Goal: Task Accomplishment & Management: Use online tool/utility

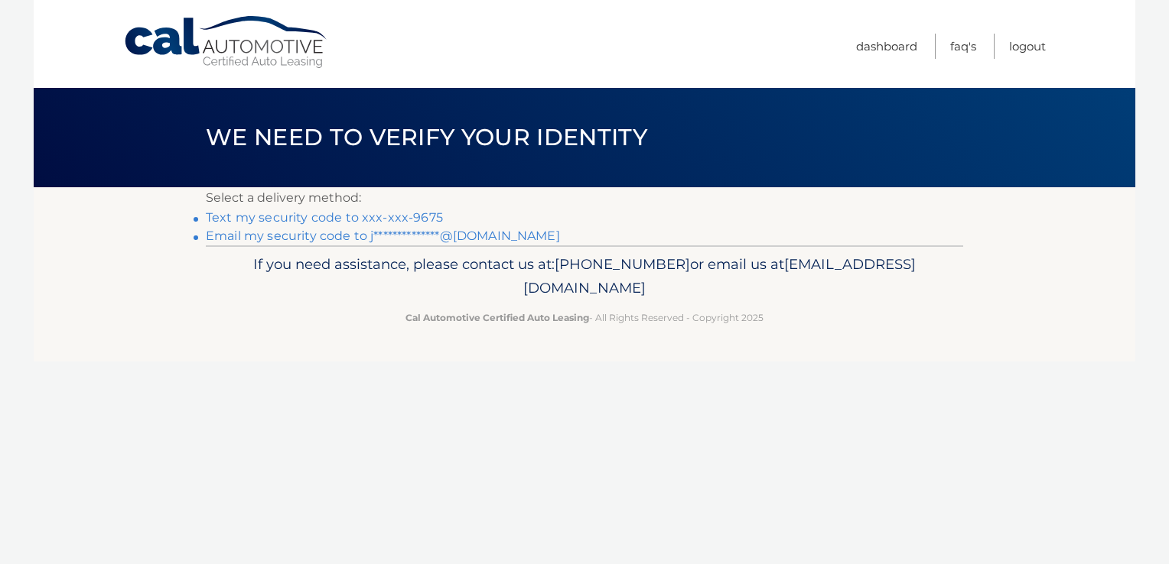
click at [425, 217] on link "Text my security code to xxx-xxx-9675" at bounding box center [324, 217] width 237 height 15
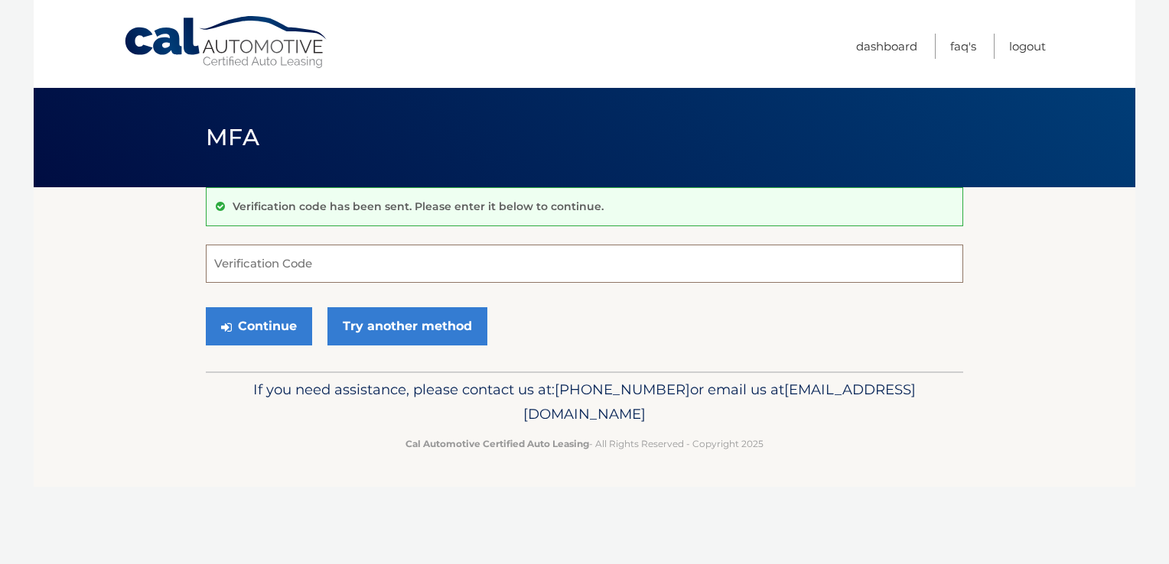
click at [263, 256] on input "Verification Code" at bounding box center [584, 264] width 757 height 38
type input "882284"
click at [206, 307] on button "Continue" at bounding box center [259, 326] width 106 height 38
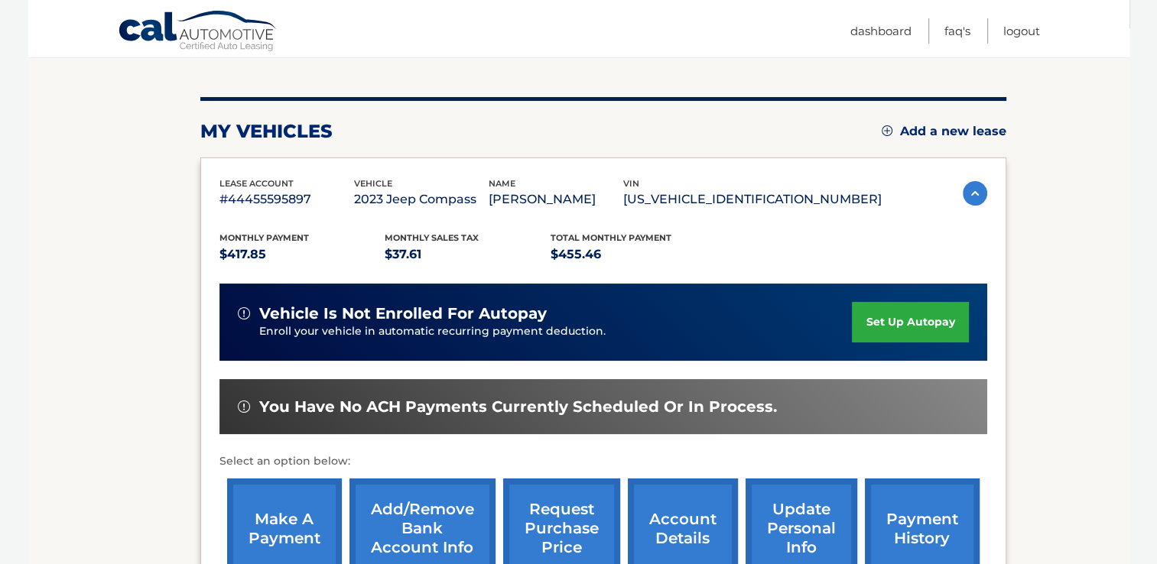
scroll to position [229, 0]
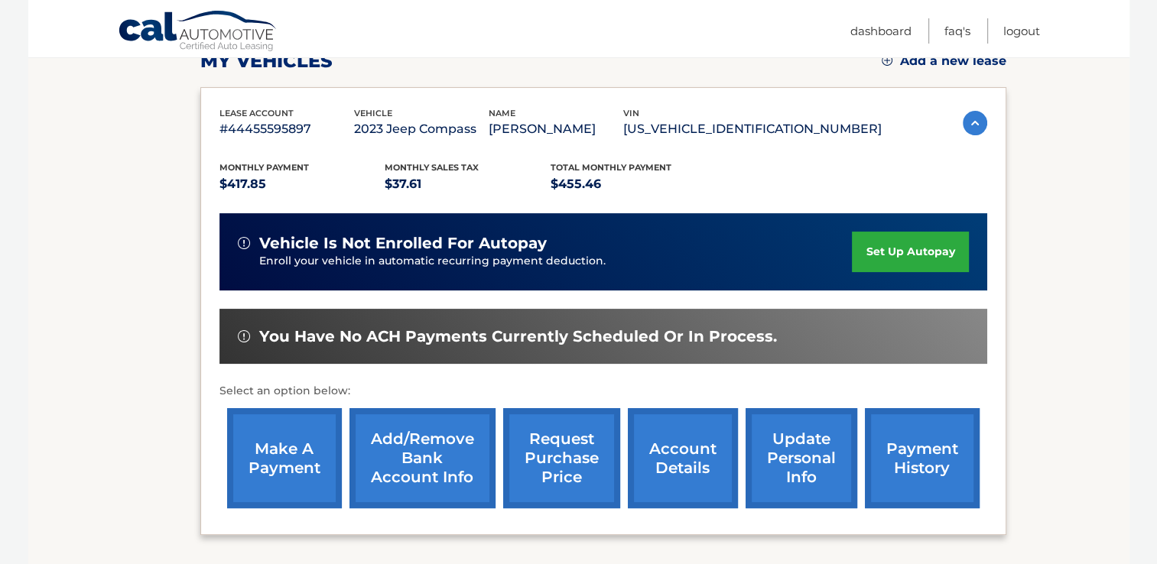
click at [282, 458] on link "make a payment" at bounding box center [284, 458] width 115 height 100
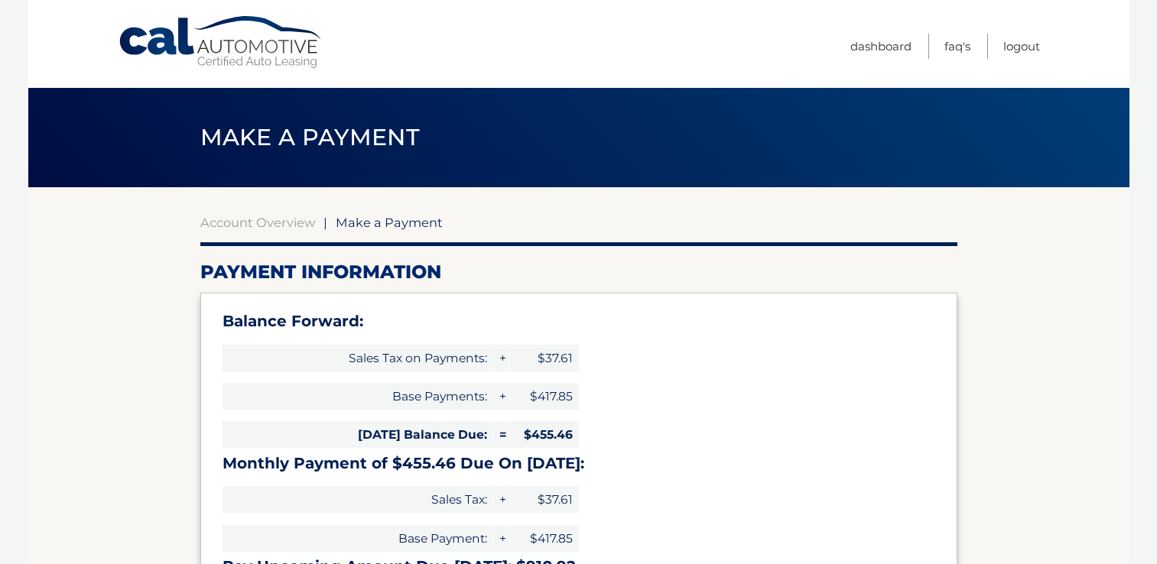
select select "NzJiNWNkNWUtMWI3NS00ODZjLTg3NDktOWRmNWZjNGMwYWRi"
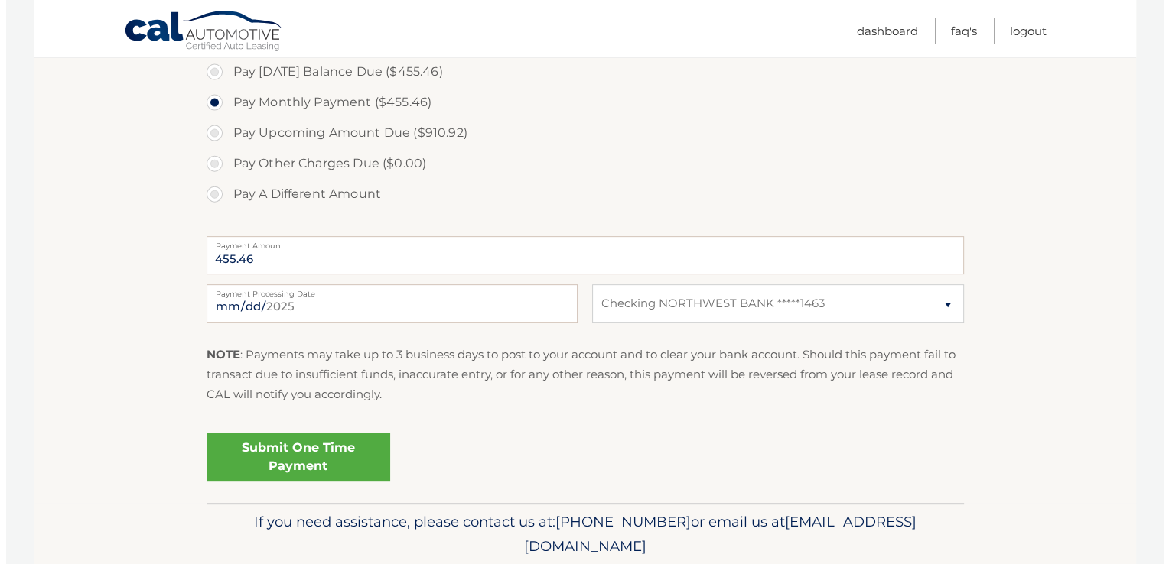
scroll to position [612, 0]
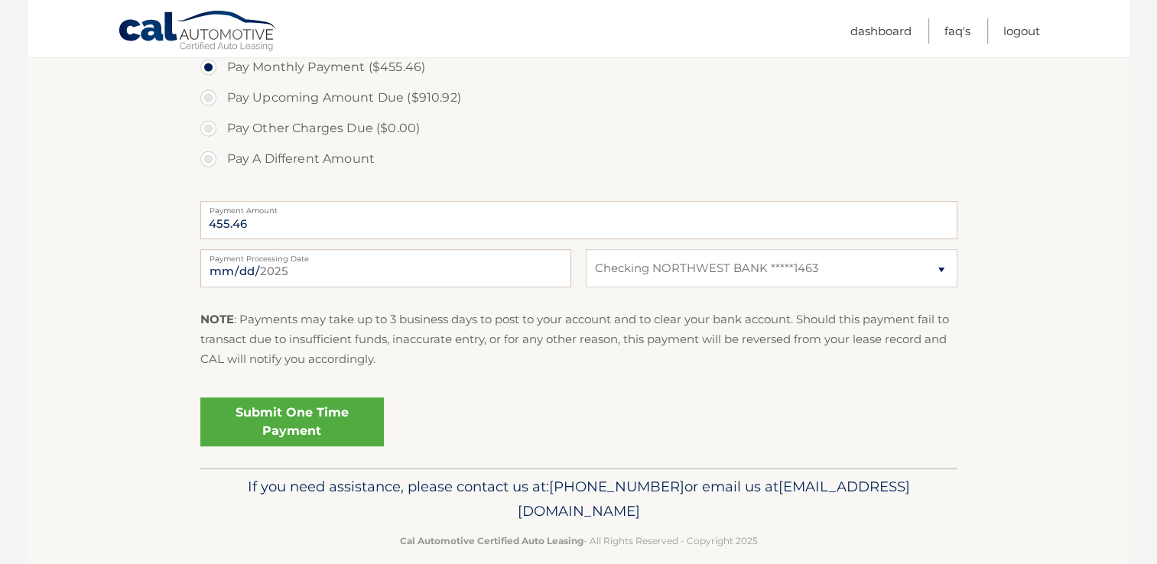
click at [335, 421] on link "Submit One Time Payment" at bounding box center [292, 422] width 184 height 49
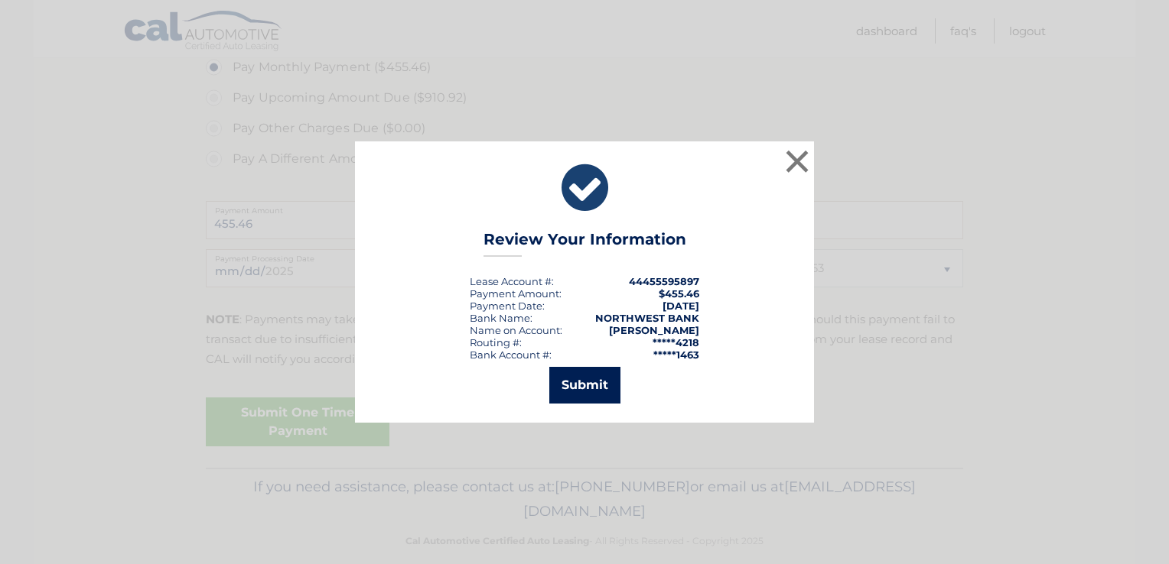
click at [594, 390] on button "Submit" at bounding box center [584, 385] width 71 height 37
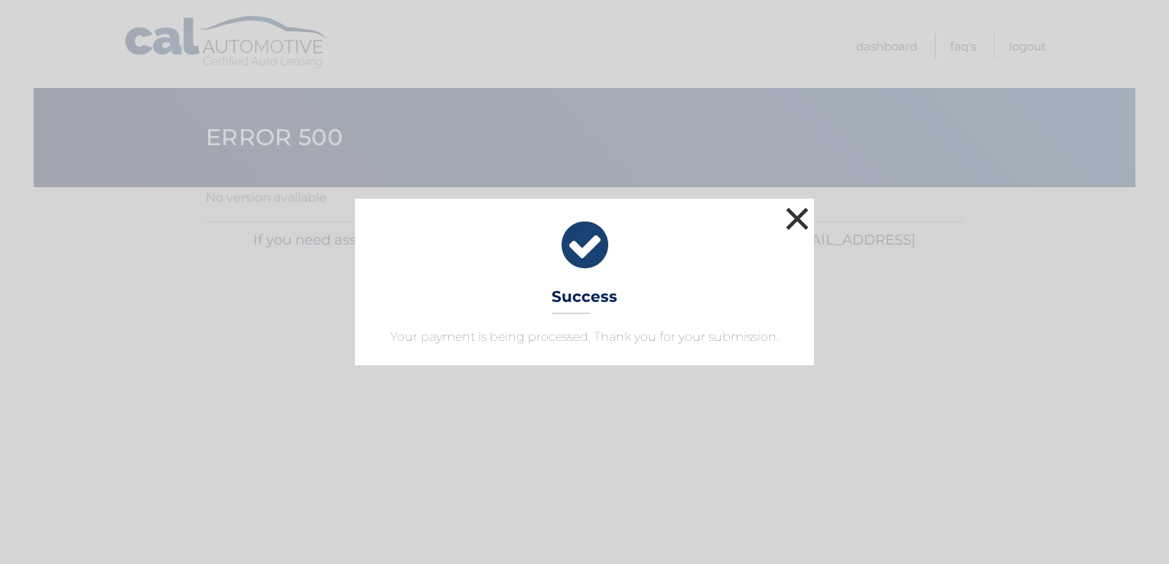
click at [799, 217] on button "×" at bounding box center [797, 218] width 31 height 31
